Goal: Communication & Community: Share content

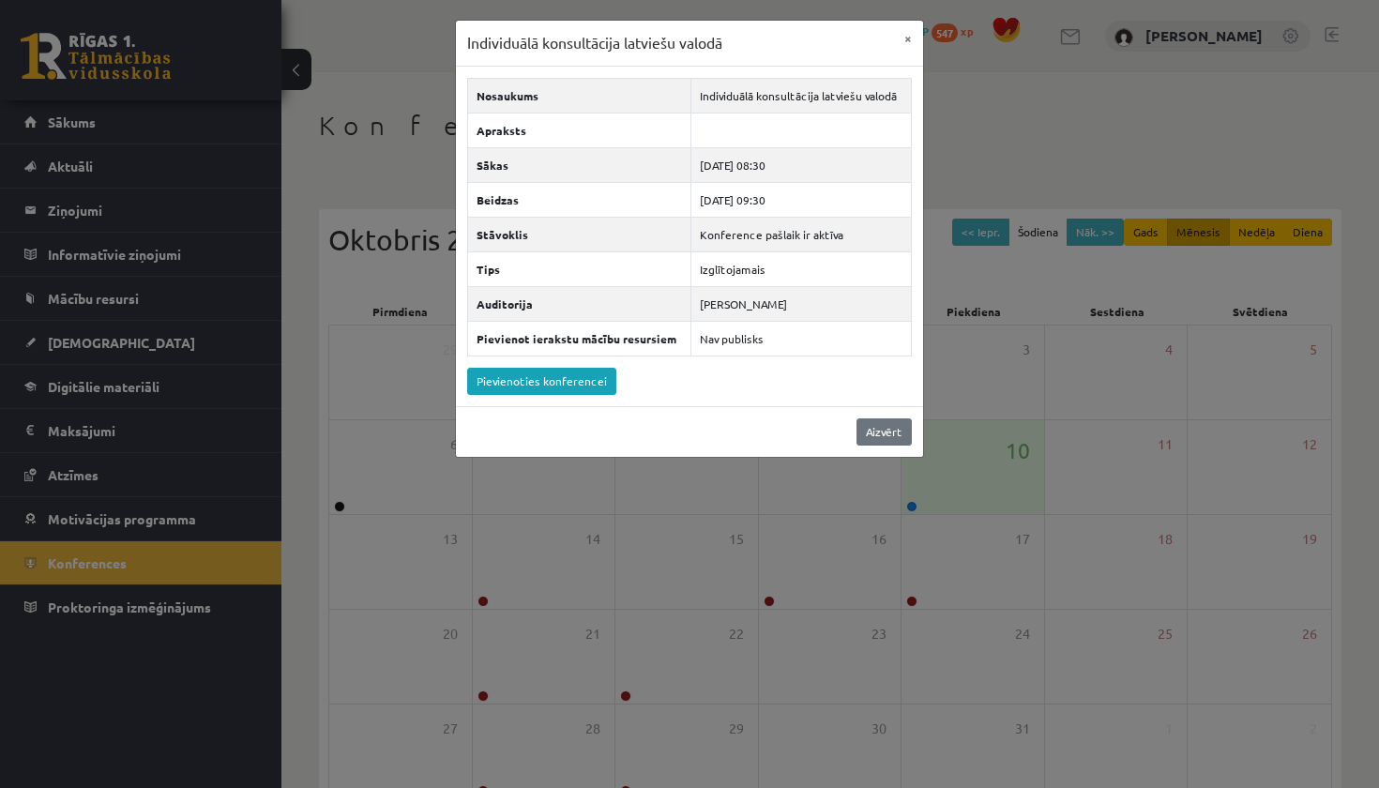
click at [894, 433] on link "Aizvērt" at bounding box center [884, 431] width 55 height 27
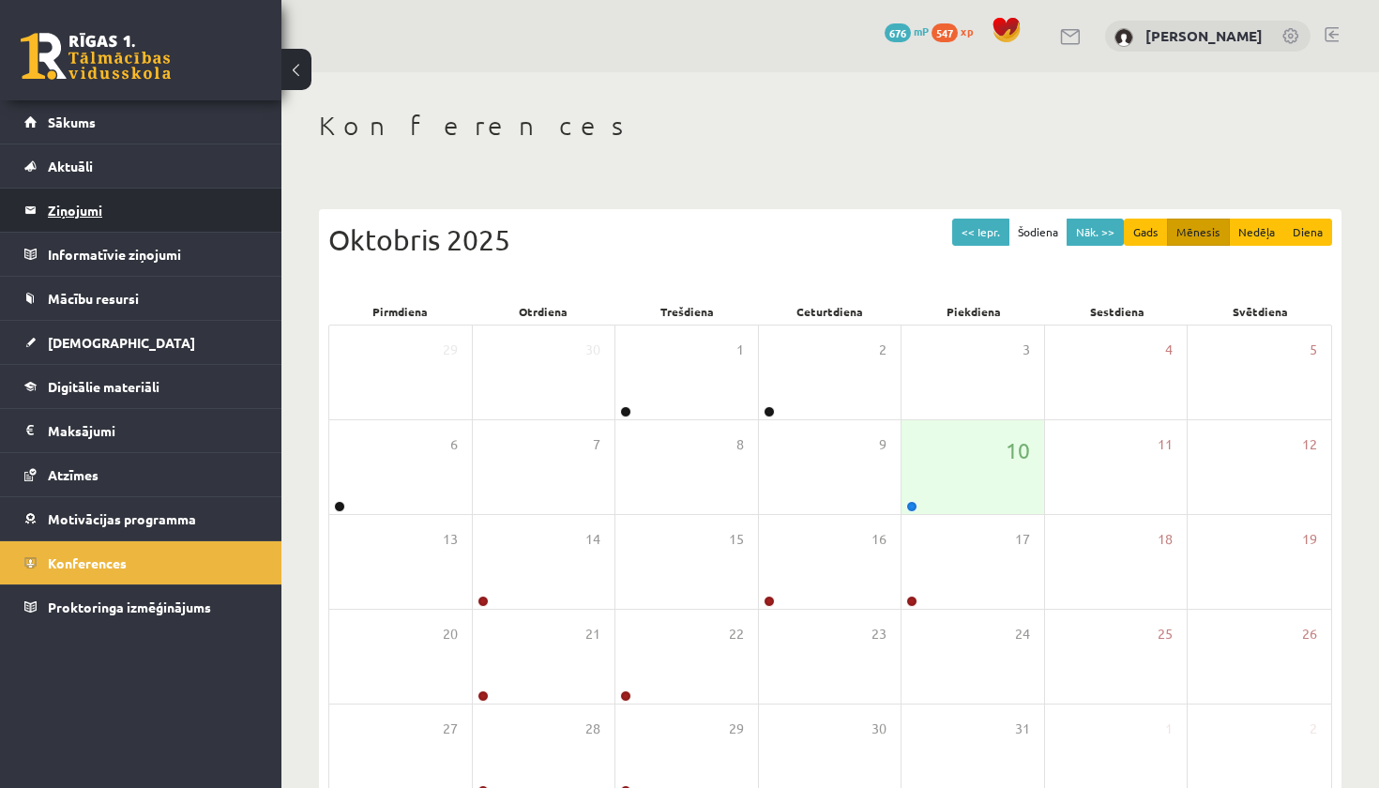
click at [119, 214] on legend "Ziņojumi 0" at bounding box center [153, 210] width 210 height 43
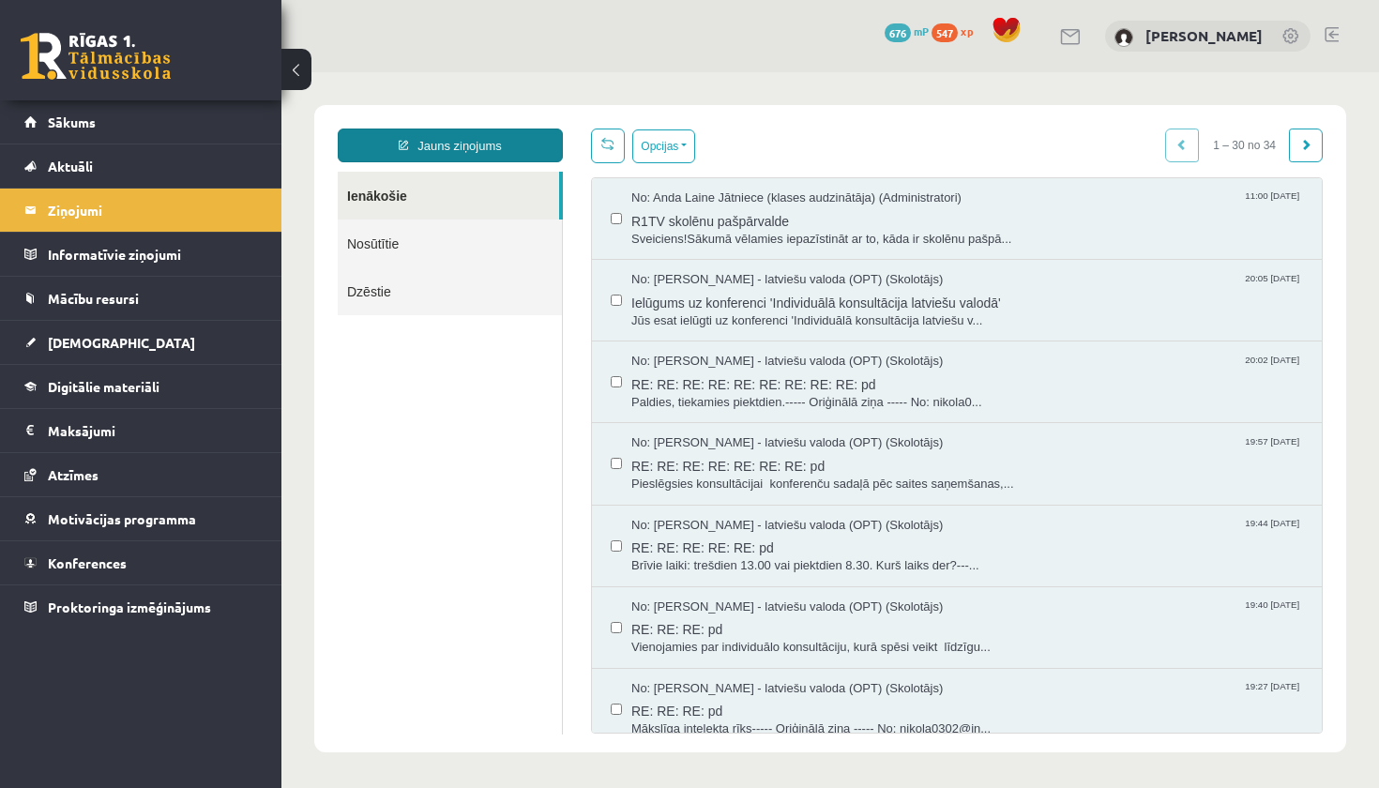
click at [464, 145] on link "Jauns ziņojums" at bounding box center [450, 146] width 225 height 34
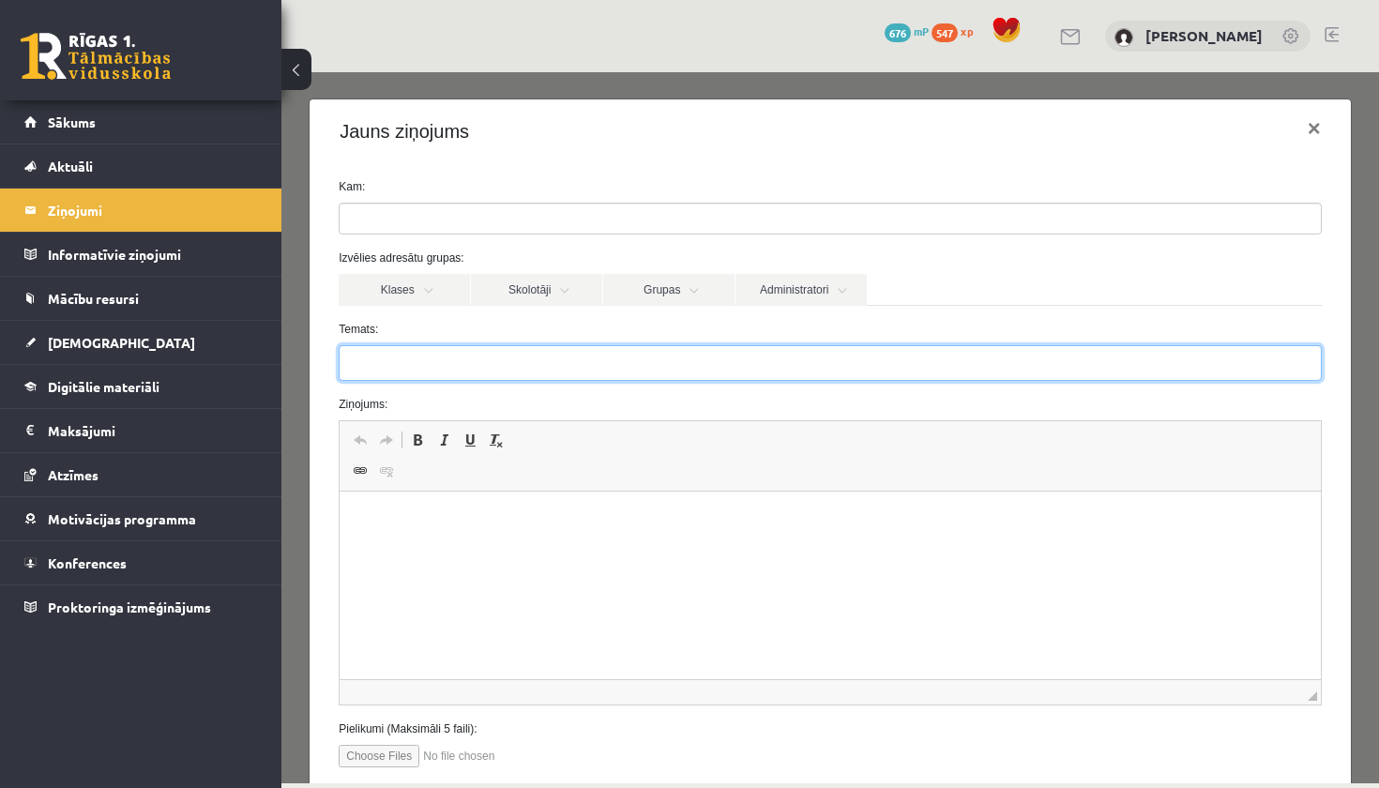
click at [369, 355] on input "Temats:" at bounding box center [830, 363] width 983 height 36
type input "**********"
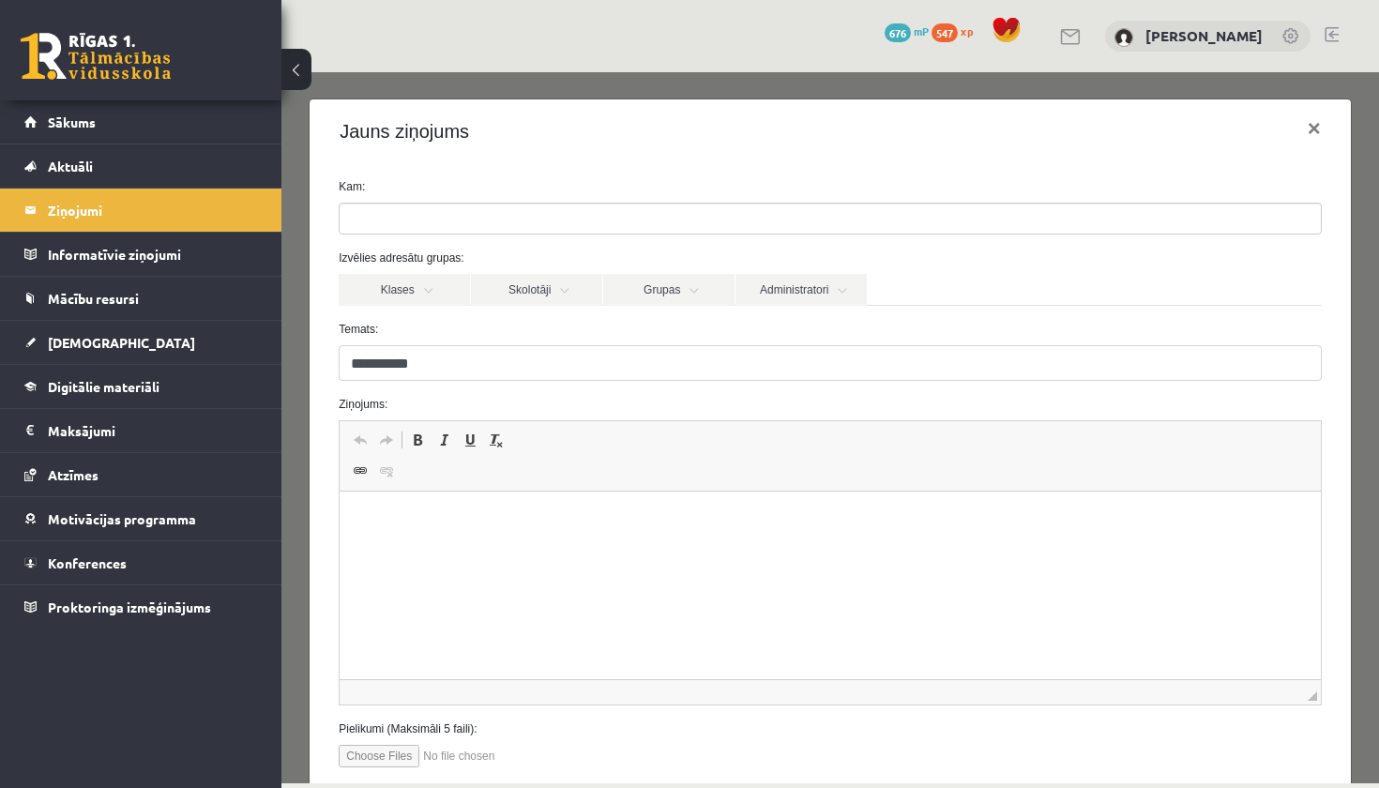
click at [392, 549] on html at bounding box center [830, 520] width 981 height 57
click at [410, 218] on ul at bounding box center [830, 219] width 981 height 30
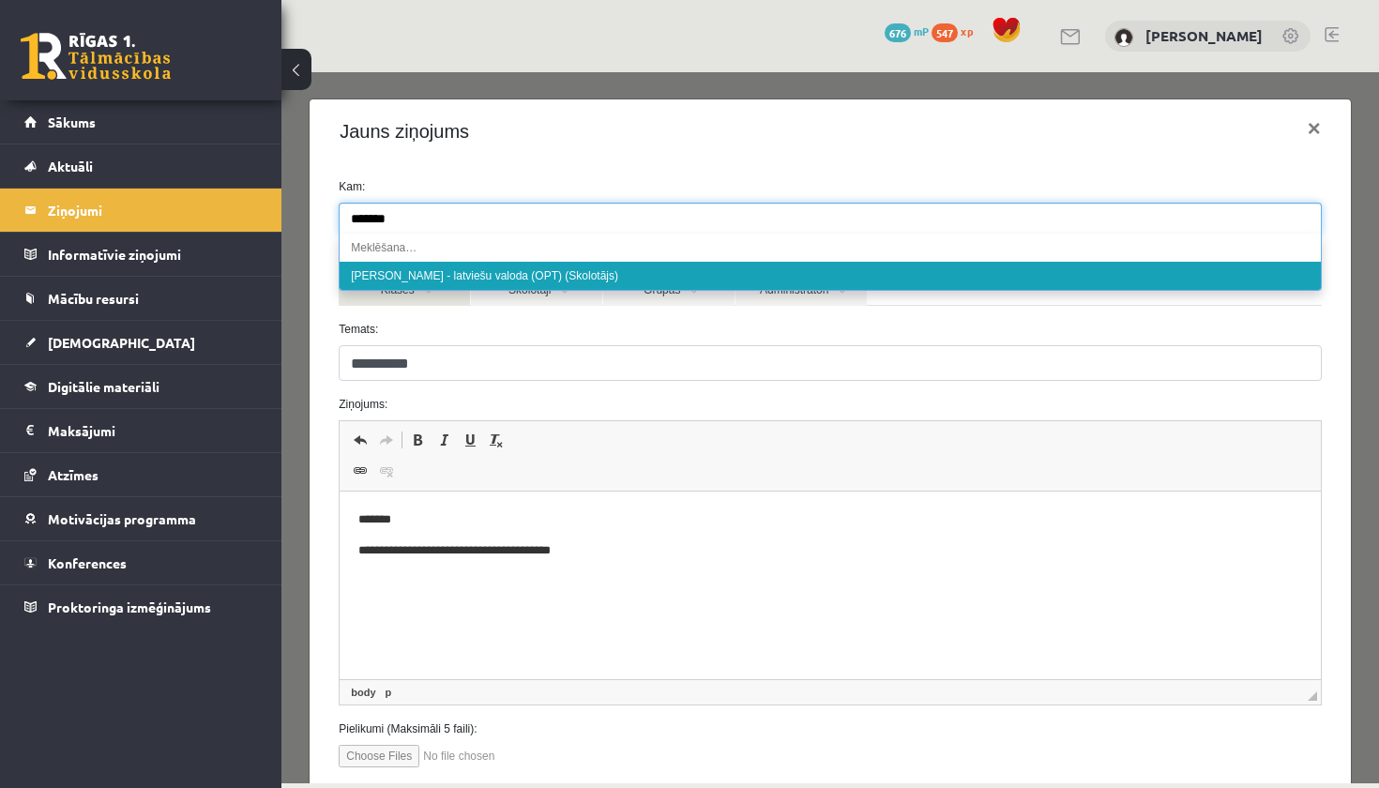
type input "*******"
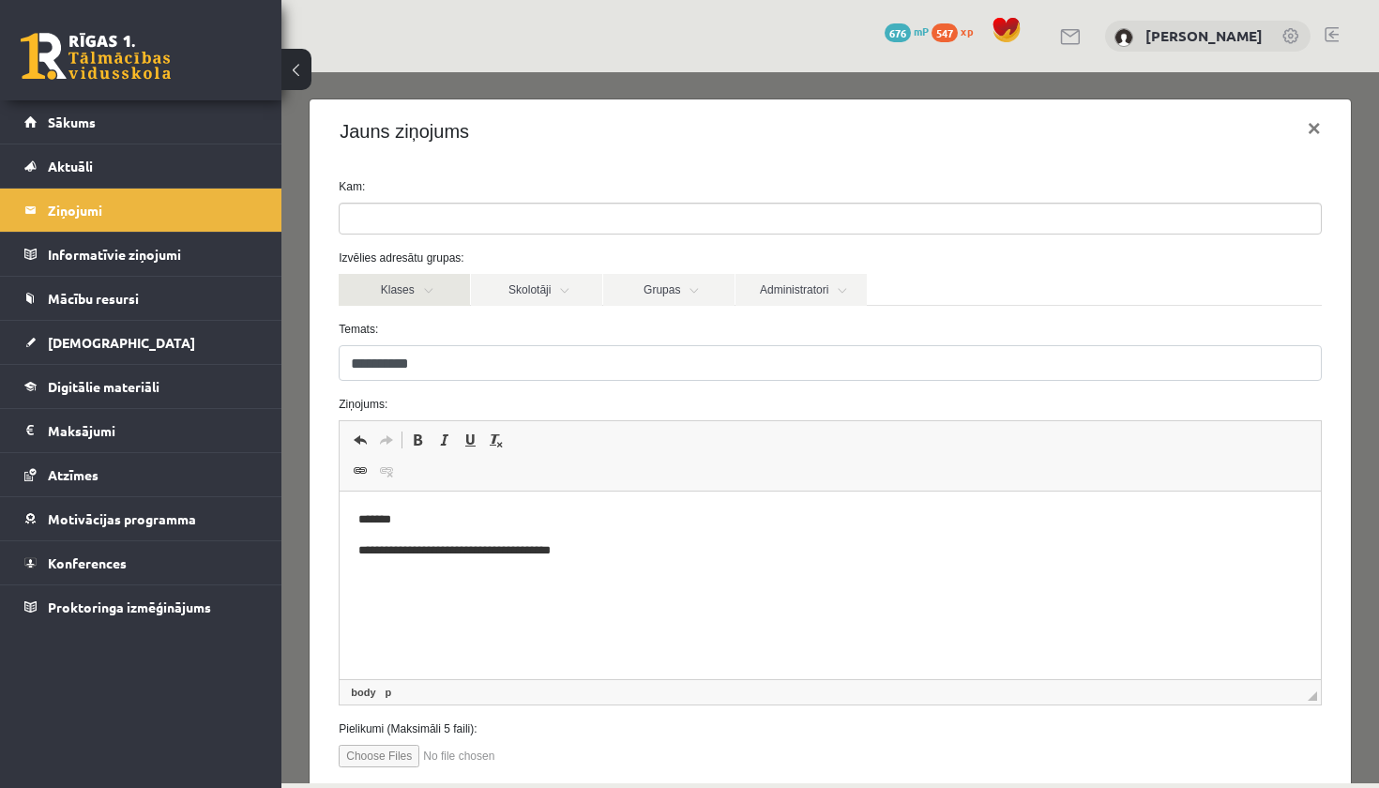
click at [416, 276] on link "Klases" at bounding box center [404, 290] width 131 height 32
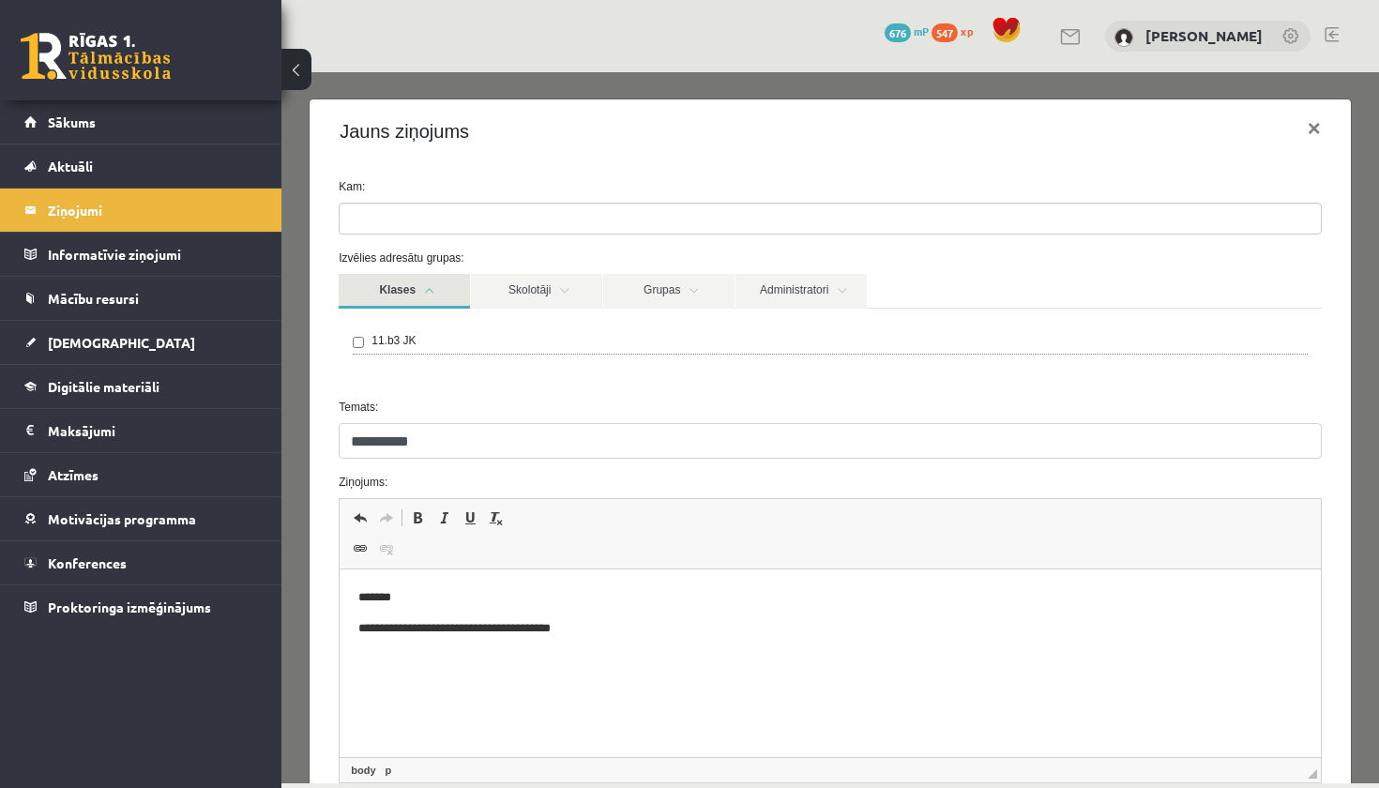
click at [406, 223] on input "search" at bounding box center [379, 219] width 79 height 30
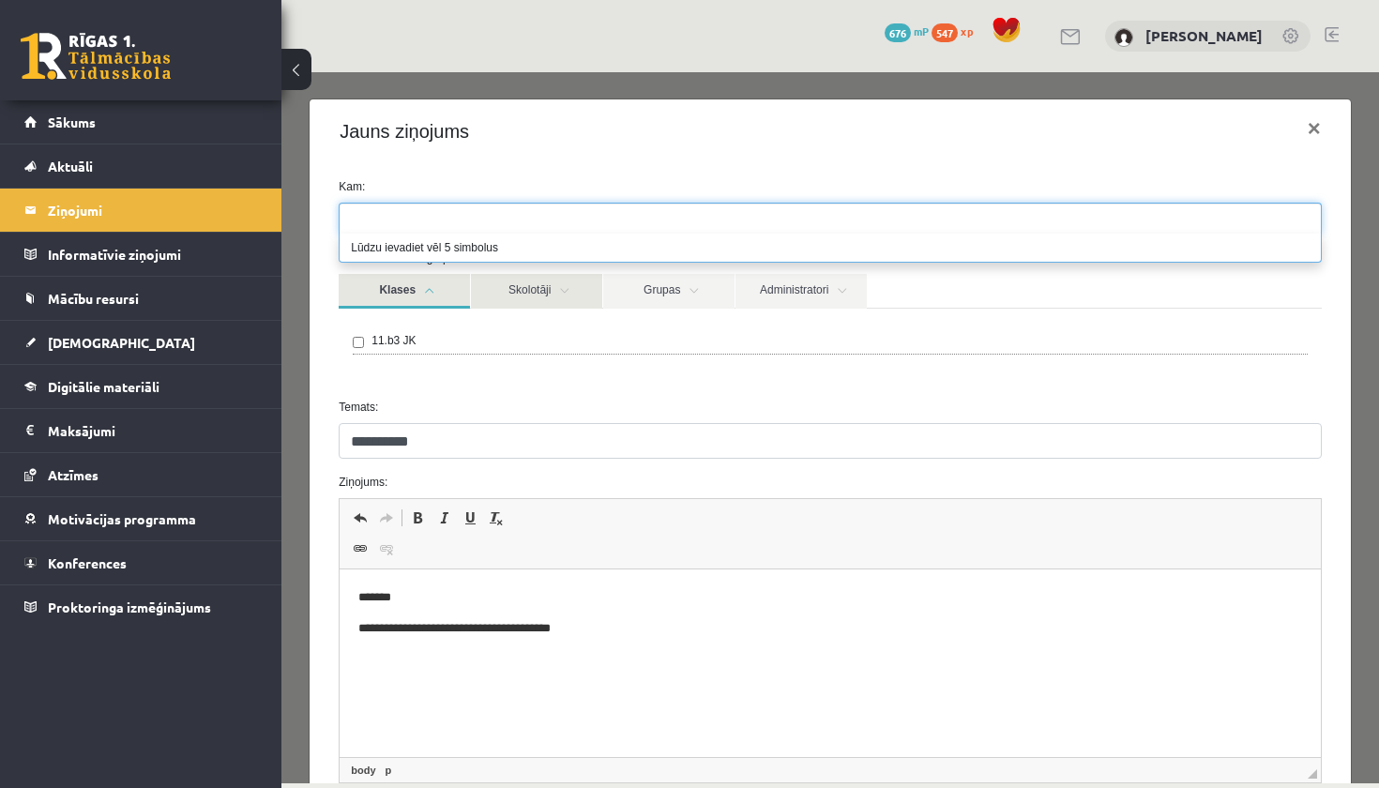
click at [552, 297] on link "Skolotāji" at bounding box center [536, 291] width 131 height 35
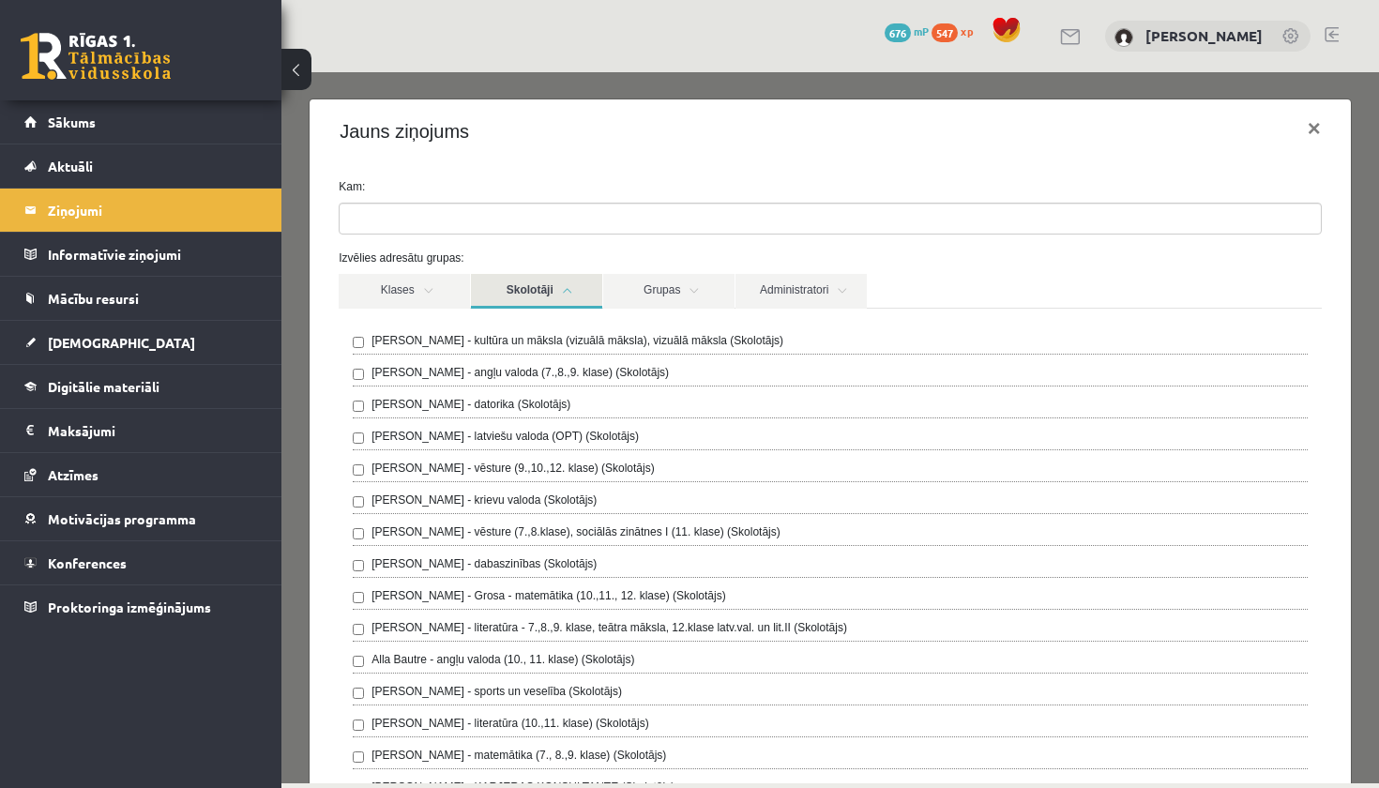
click at [523, 432] on label "[PERSON_NAME] - latviešu valoda (OPT) (Skolotājs)" at bounding box center [505, 436] width 267 height 17
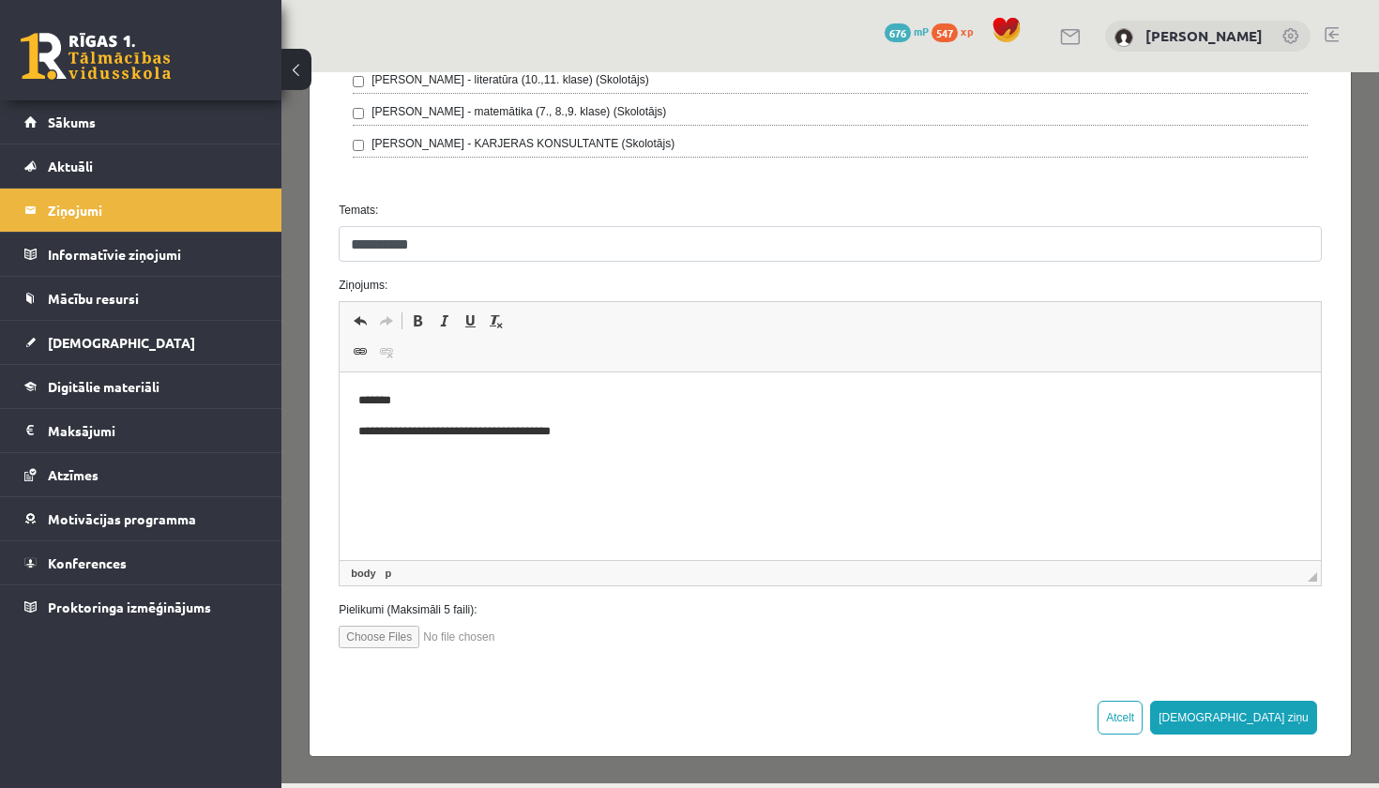
scroll to position [643, 0]
click at [1296, 727] on button "[DEMOGRAPHIC_DATA] ziņu" at bounding box center [1233, 719] width 167 height 34
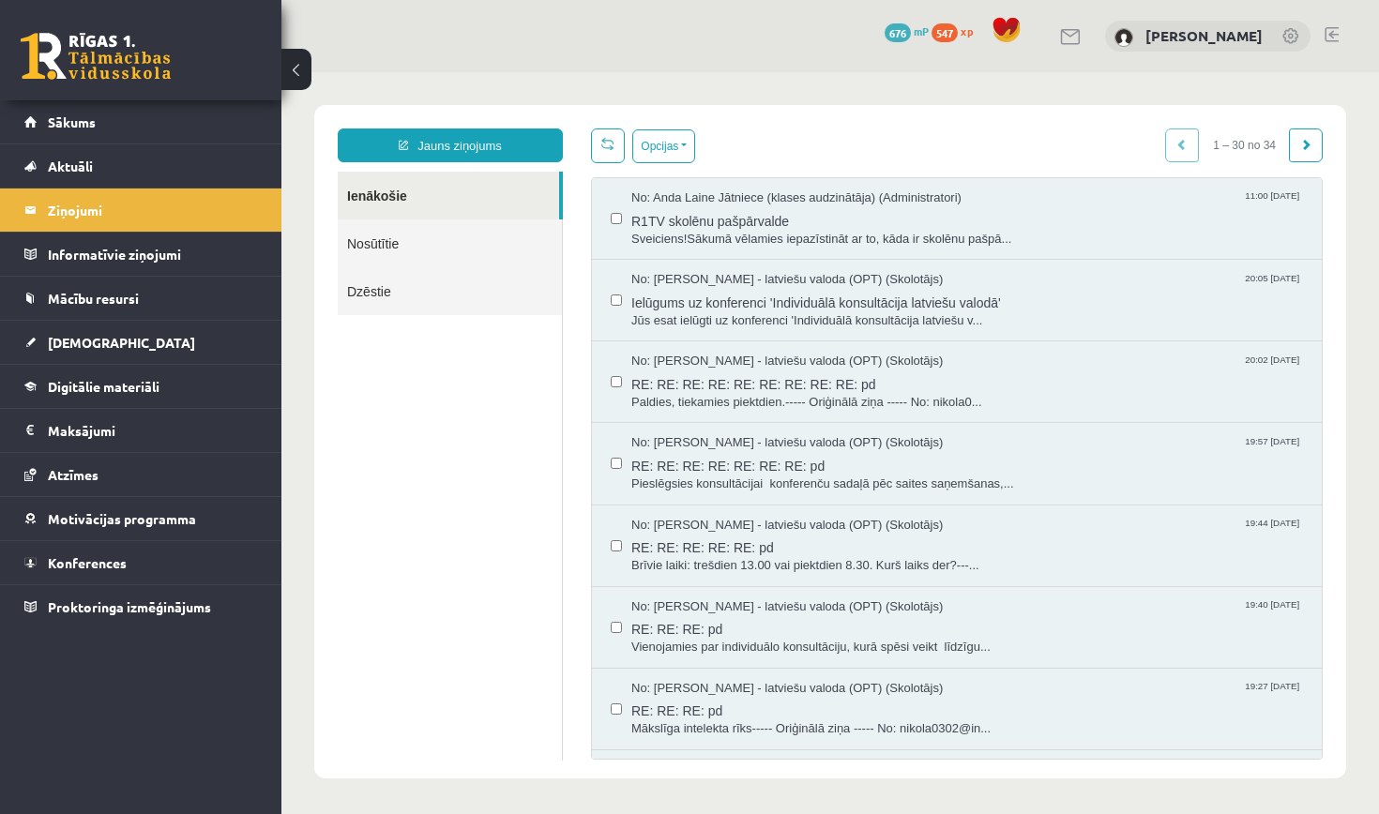
scroll to position [0, 0]
